Goal: Task Accomplishment & Management: Manage account settings

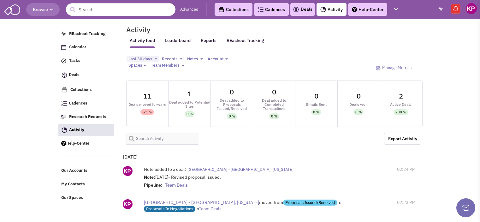
select select
click at [304, 9] on link "Deals" at bounding box center [303, 10] width 20 height 8
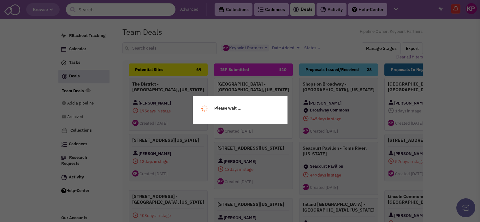
select select "1896"
select select
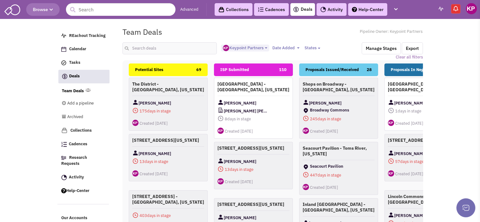
scroll to position [5, 0]
click at [160, 46] on input "text" at bounding box center [169, 48] width 95 height 12
type input "clearwater"
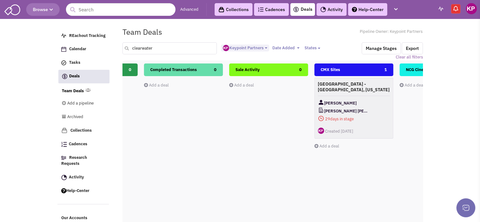
scroll to position [0, 522]
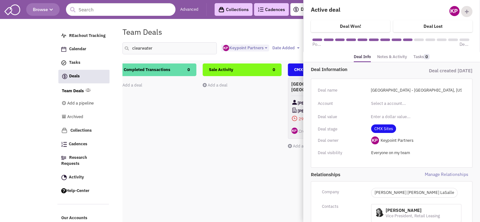
click at [389, 55] on link "Notes & Activity" at bounding box center [392, 56] width 30 height 9
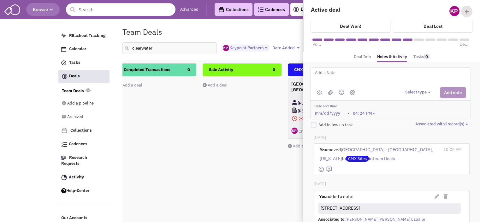
click at [370, 75] on textarea at bounding box center [392, 77] width 156 height 17
type textarea "[DATE]- ISP submitted for Client review."
click at [329, 90] on img at bounding box center [330, 92] width 5 height 5
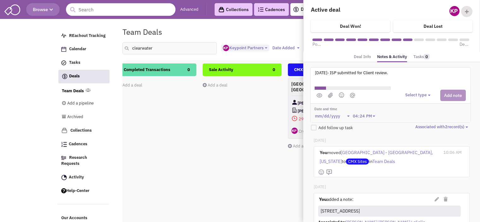
click at [415, 96] on button "Select type" at bounding box center [418, 95] width 27 height 6
click at [415, 122] on div "Log a note" at bounding box center [414, 125] width 15 height 6
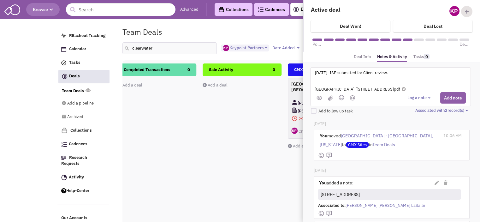
click at [453, 98] on button "Add note" at bounding box center [453, 97] width 26 height 11
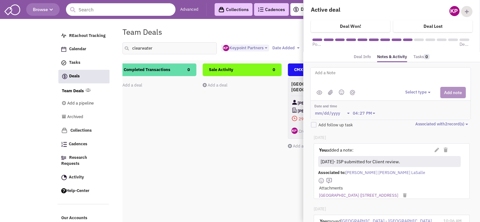
click at [208, 157] on div "Sale Activity 0 Add a deal Total: $ 0" at bounding box center [241, 175] width 79 height 224
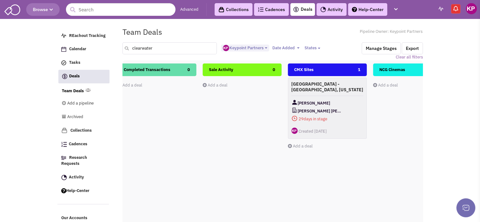
drag, startPoint x: 165, startPoint y: 47, endPoint x: 122, endPoint y: 49, distance: 42.9
click at [122, 49] on div "clearwater" at bounding box center [169, 48] width 103 height 12
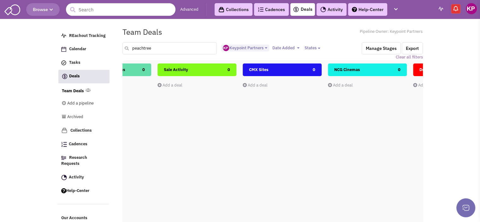
scroll to position [0, 570]
click at [250, 84] on link "Add a deal" at bounding box center [252, 84] width 25 height 5
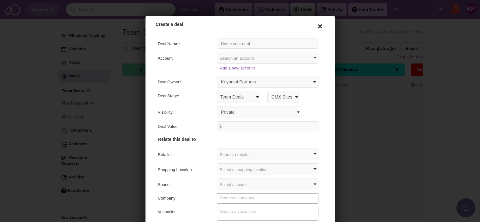
click at [314, 26] on icon at bounding box center [318, 25] width 13 height 15
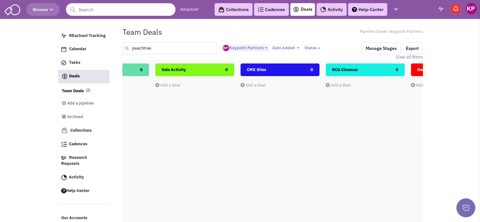
click at [143, 49] on input "peachtree" at bounding box center [169, 48] width 95 height 12
type input "peach tree"
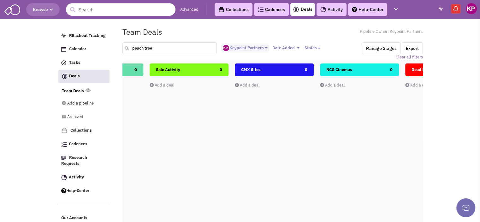
scroll to position [0, 576]
click at [243, 82] on div "Add a deal" at bounding box center [273, 85] width 79 height 6
click at [249, 84] on link "Add a deal" at bounding box center [246, 84] width 25 height 5
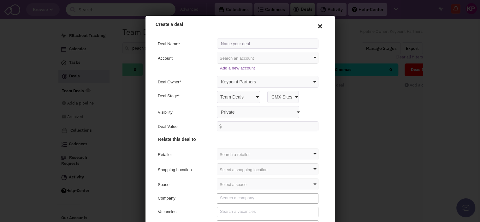
scroll to position [0, 0]
click at [230, 44] on input "text" at bounding box center [266, 43] width 102 height 10
click at [266, 43] on input "[GEOGRAPHIC_DATA] - [GEOGRAPHIC_DATA], [US_STATE]" at bounding box center [266, 43] width 102 height 10
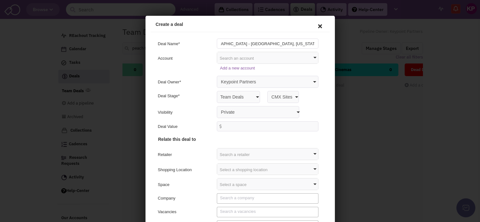
type input "[GEOGRAPHIC_DATA] - [GEOGRAPHIC_DATA], [US_STATE]"
click at [245, 112] on select "Private Anyone with access to this pipeline" at bounding box center [256, 111] width 82 height 12
select select "false"
click at [215, 105] on select "Private Anyone with access to this pipeline" at bounding box center [256, 111] width 82 height 12
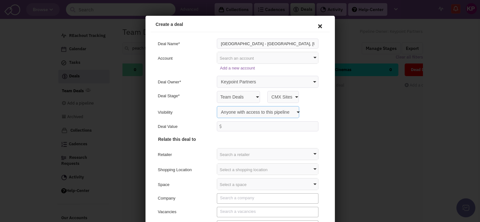
scroll to position [33, 0]
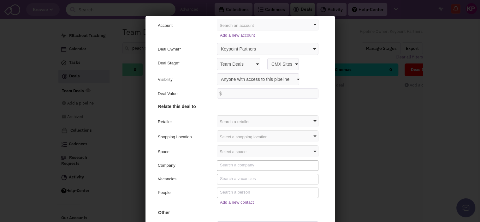
click at [235, 138] on div "Select a shopping location" at bounding box center [266, 135] width 101 height 11
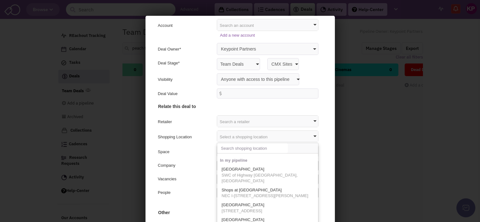
click at [235, 146] on input "text" at bounding box center [251, 147] width 71 height 10
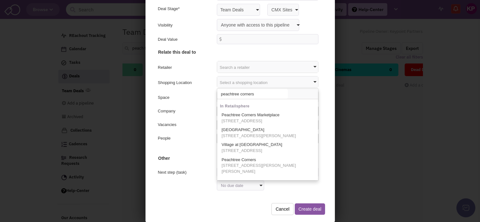
scroll to position [33, 0]
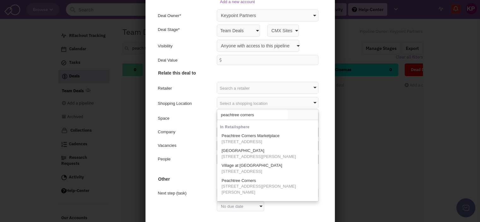
type input "peachtree corners"
click at [196, 171] on div "Add a new contact" at bounding box center [238, 167] width 173 height 9
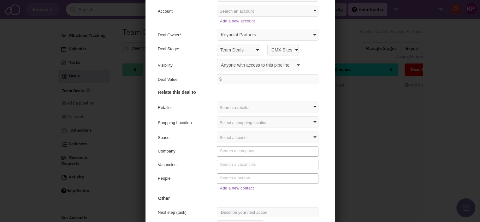
scroll to position [9, 0]
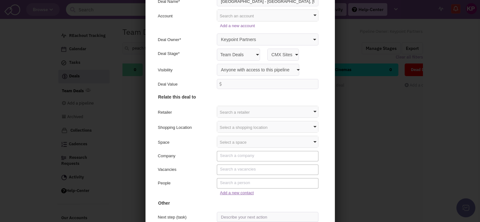
click at [225, 191] on link "Add a new contact" at bounding box center [236, 191] width 34 height 5
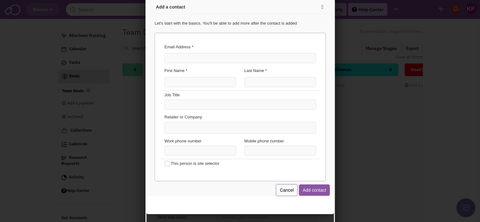
scroll to position [0, 0]
click at [194, 56] on input "Email Address *" at bounding box center [238, 57] width 151 height 10
paste input "[PERSON_NAME][EMAIL_ADDRESS][PERSON_NAME][DOMAIN_NAME]"
type input "[PERSON_NAME][EMAIL_ADDRESS][PERSON_NAME][DOMAIN_NAME]"
click at [186, 81] on input "First Name *" at bounding box center [199, 81] width 72 height 10
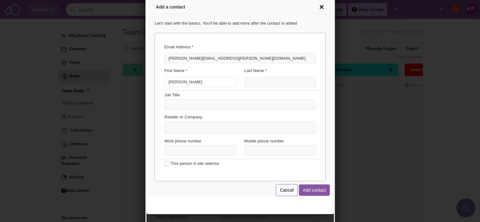
type input "[PERSON_NAME]"
click at [246, 78] on input "Last Name *" at bounding box center [279, 81] width 72 height 10
type input "[PERSON_NAME]"
click at [232, 130] on ul at bounding box center [238, 126] width 151 height 11
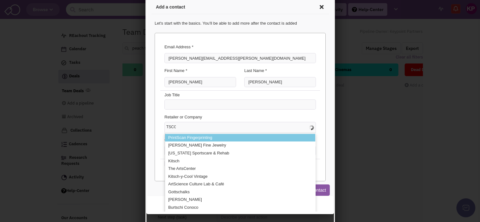
type input "TSCG"
click at [217, 117] on div "Retailer or Company" at bounding box center [239, 117] width 160 height 8
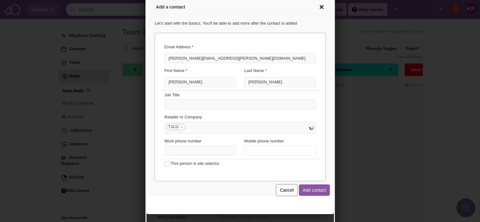
type input "(___) ___-____"
click at [248, 150] on input "(___) ___-____" at bounding box center [279, 149] width 72 height 10
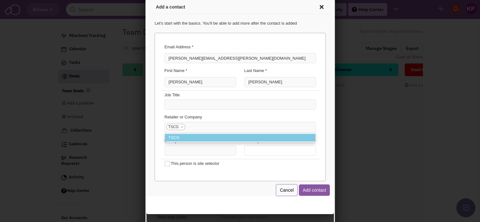
type input "(___) ___-____"
click at [189, 173] on div "Email Address * [PERSON_NAME][EMAIL_ADDRESS][PERSON_NAME][DOMAIN_NAME] You've a…" at bounding box center [238, 106] width 171 height 148
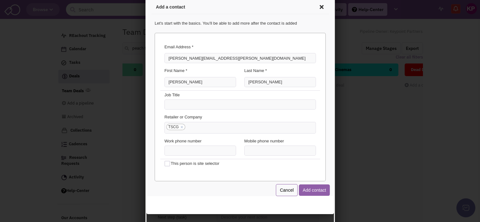
click at [300, 190] on button "Add contact" at bounding box center [312, 188] width 31 height 11
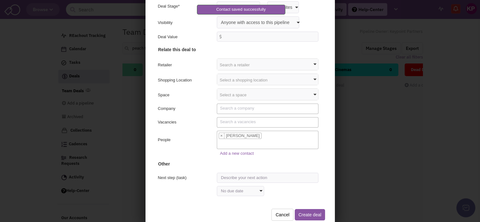
scroll to position [63, 0]
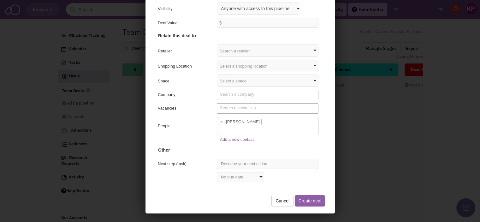
click at [299, 196] on button "Create deal" at bounding box center [308, 199] width 30 height 11
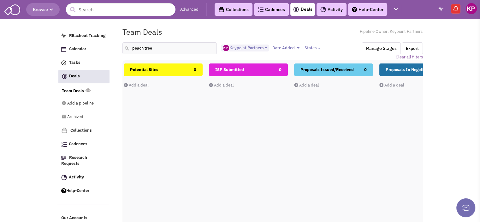
scroll to position [0, 0]
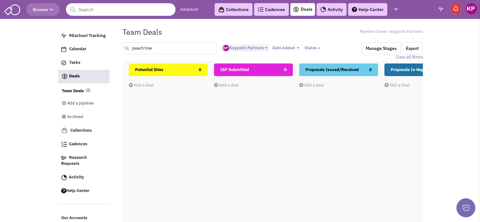
drag, startPoint x: 164, startPoint y: 50, endPoint x: 131, endPoint y: 49, distance: 33.5
click at [131, 49] on input "peach tree" at bounding box center [169, 48] width 95 height 12
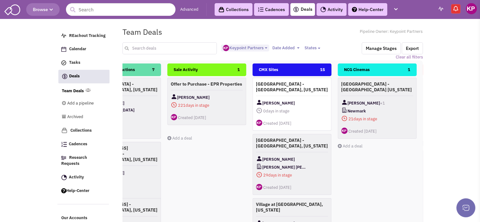
scroll to position [0, 558]
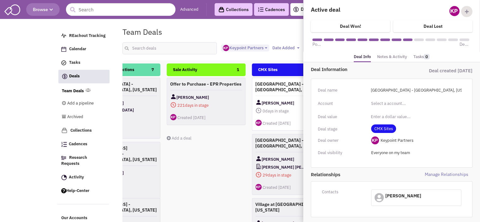
click at [389, 54] on link "Notes & Activity" at bounding box center [392, 56] width 30 height 9
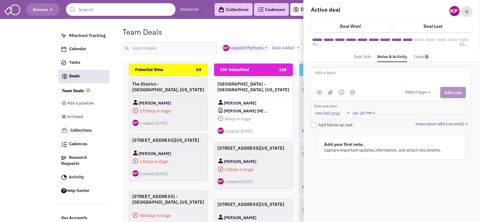
select select "1896"
select select
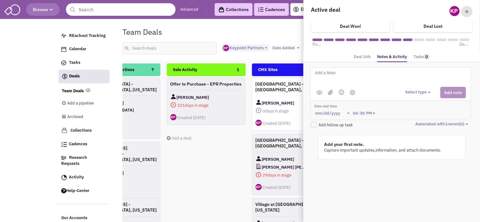
click at [323, 73] on textarea at bounding box center [392, 77] width 156 height 17
paste textarea "[STREET_ADDRESS]"
type textarea "5200 Town Center Blvd, Peachtree Corners, GA"
click at [419, 92] on button "Select type" at bounding box center [418, 92] width 27 height 6
click at [419, 120] on div "Log a note" at bounding box center [414, 122] width 15 height 6
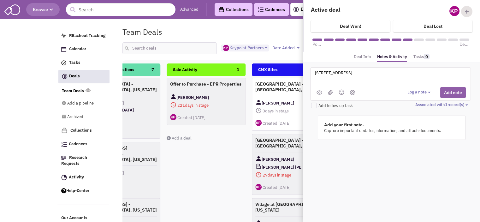
click at [446, 89] on button "Add note" at bounding box center [453, 92] width 26 height 11
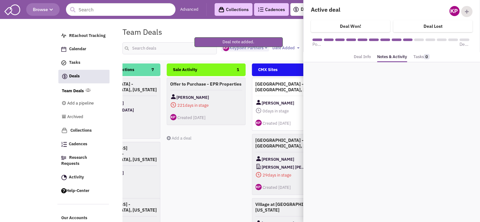
click at [362, 55] on link "Deal Info" at bounding box center [362, 56] width 17 height 9
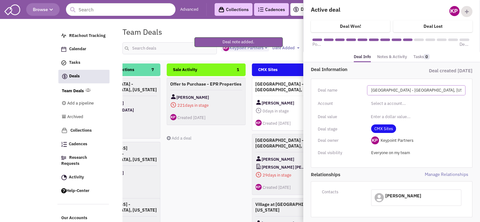
click at [409, 86] on input "[GEOGRAPHIC_DATA] - [GEOGRAPHIC_DATA], [US_STATE]" at bounding box center [416, 90] width 98 height 10
click at [462, 91] on input "[GEOGRAPHIC_DATA] - [GEOGRAPHIC_DATA], [US_STATE]" at bounding box center [416, 90] width 98 height 10
click at [459, 90] on input "[GEOGRAPHIC_DATA] - [GEOGRAPHIC_DATA], [US_STATE]" at bounding box center [416, 90] width 98 height 10
type input "Peachtree Corners Town Center - Peachtree Corners, Georgia"
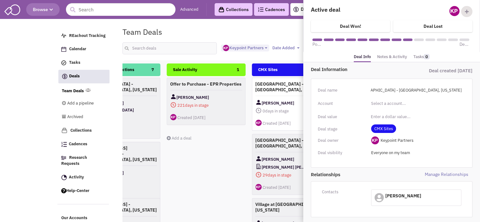
click at [358, 93] on div "Deal name" at bounding box center [342, 90] width 49 height 8
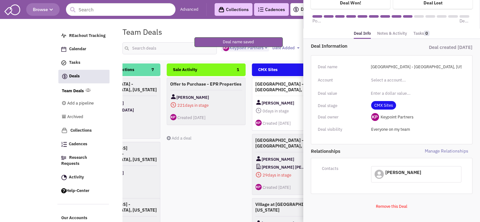
click at [386, 37] on link "Notes & Activity" at bounding box center [392, 33] width 30 height 9
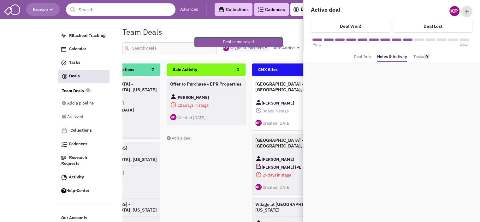
scroll to position [0, 0]
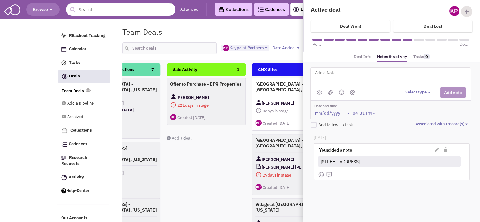
click at [355, 79] on textarea at bounding box center [392, 77] width 156 height 17
type textarea "[DATE]- ISP submitted for Client review."
click at [410, 91] on button "Select type" at bounding box center [418, 92] width 27 height 6
click at [418, 120] on div "Log a note" at bounding box center [414, 122] width 15 height 6
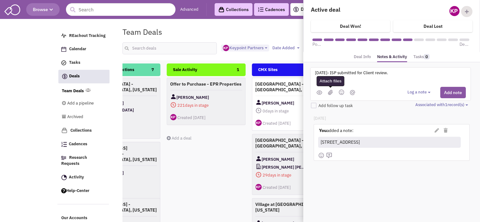
click at [331, 92] on img at bounding box center [330, 92] width 5 height 5
click at [416, 92] on button "Log a note" at bounding box center [419, 92] width 25 height 6
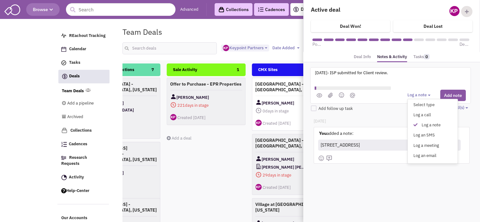
click at [380, 116] on div "Today You added a note: (Private) You added a note:" at bounding box center [391, 144] width 169 height 66
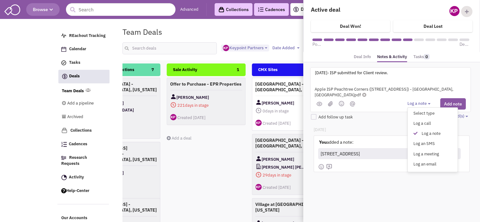
click at [384, 110] on div "8/19/25- ISP submitted for Client review. @Jegan @Siva @Uday [] Please Insert N…" at bounding box center [390, 89] width 161 height 45
click at [447, 103] on button "Add note" at bounding box center [453, 103] width 26 height 11
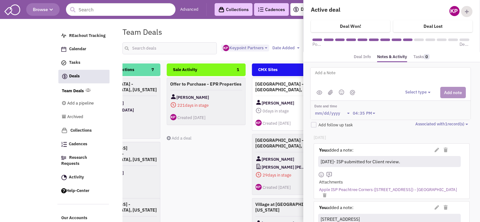
click at [214, 165] on div "Sale Activity 1 Offer to Purchase - EPR Properties Eric Suffoletto 221 days in …" at bounding box center [206, 175] width 79 height 224
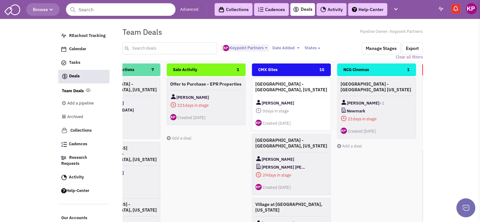
click at [151, 47] on input "text" at bounding box center [169, 48] width 95 height 12
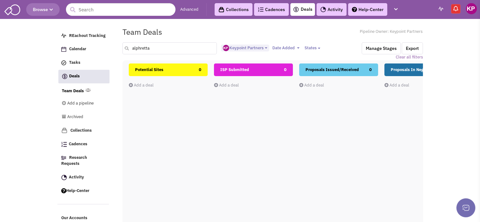
click at [140, 48] on input "alphretta" at bounding box center [169, 48] width 95 height 12
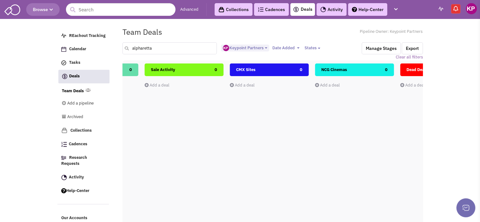
scroll to position [0, 581]
drag, startPoint x: 160, startPoint y: 48, endPoint x: 126, endPoint y: 54, distance: 34.3
click at [126, 54] on input "alpharetta" at bounding box center [169, 48] width 95 height 12
type input "halcyon"
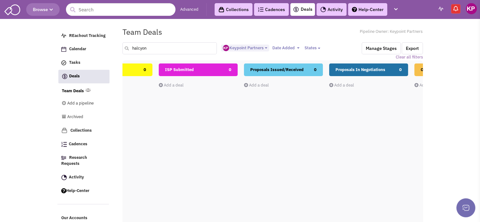
scroll to position [0, 0]
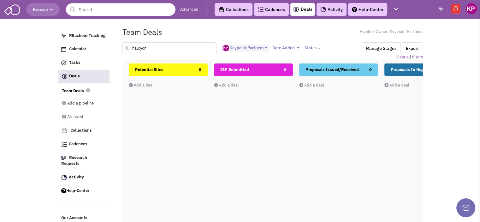
drag, startPoint x: 149, startPoint y: 48, endPoint x: 130, endPoint y: 48, distance: 18.6
click at [130, 48] on input "halcyon" at bounding box center [169, 48] width 95 height 12
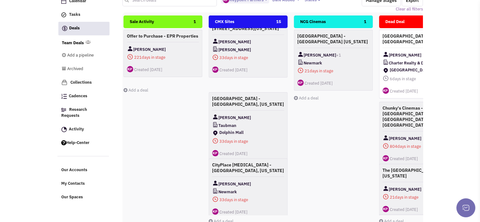
scroll to position [49, 0]
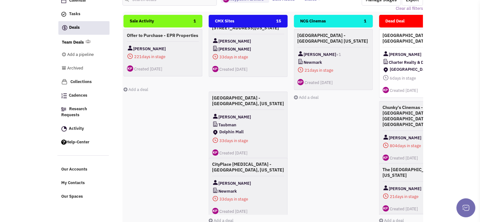
click at [217, 218] on link "Add a deal" at bounding box center [220, 220] width 25 height 5
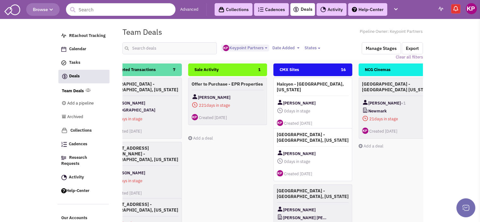
scroll to position [0, 539]
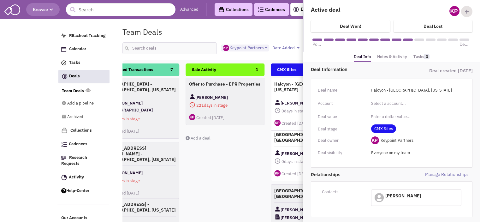
click at [391, 62] on div "Deal Information Deal created August 19, 2025 Deal name Halcyon - Alpharetta, G…" at bounding box center [391, 154] width 177 height 184
click at [394, 59] on link "Notes & Activity" at bounding box center [392, 56] width 30 height 9
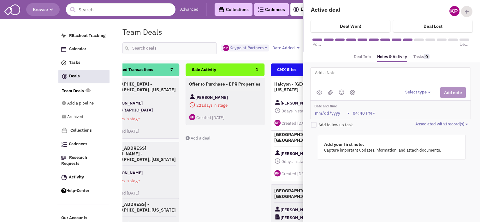
click at [352, 80] on textarea at bounding box center [392, 77] width 156 height 17
paste textarea "6365 Halcyon Way, Alpharetta, GA"
type textarea "Address: 6365 Halcyon Way, Alpharetta, GA"
click at [414, 88] on div "Select type Select type" at bounding box center [435, 92] width 61 height 11
click at [416, 91] on button "Select type" at bounding box center [418, 92] width 27 height 6
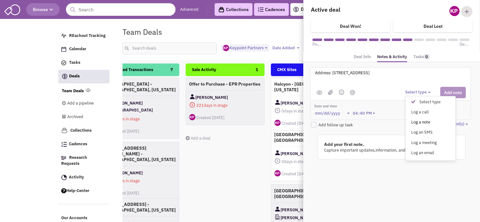
click at [419, 119] on div "Log a note" at bounding box center [414, 122] width 15 height 6
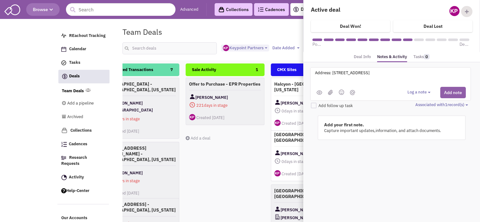
click at [444, 92] on button "Add note" at bounding box center [453, 92] width 26 height 11
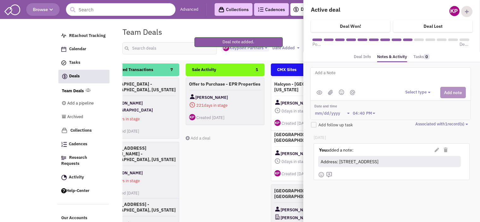
click at [358, 78] on textarea at bounding box center [392, 77] width 156 height 17
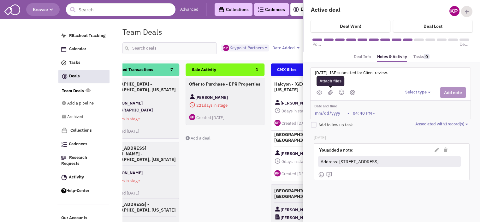
type textarea "[DATE]- ISP submitted for Client review."
click at [331, 91] on img at bounding box center [330, 92] width 5 height 5
